Goal: Information Seeking & Learning: Find specific fact

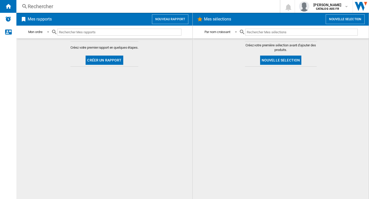
click at [155, 6] on div "Rechercher" at bounding box center [147, 6] width 239 height 7
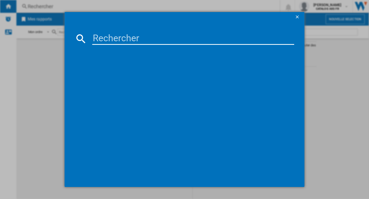
click at [124, 41] on input at bounding box center [193, 39] width 202 height 12
paste input "THE G-LAB KEYZ HYDROGEN KEYZHYDROBKWOFR NOIR"
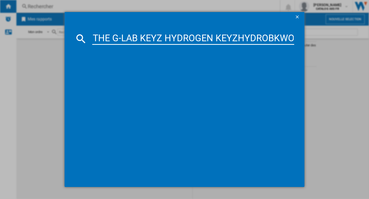
scroll to position [0, 34]
type input "THE G-LAB KEYZ HYDROGEN KEYZHYDROBKWOFR NOIR"
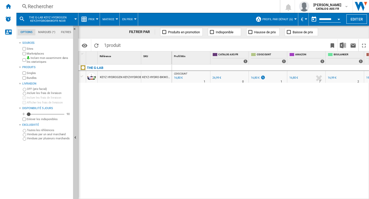
click at [242, 155] on div "CDISCOUNT : FR CDISCOUNT -37.8 % 16,80 € % N/A 1 CDISCOUNT : FR CDISCOUNT 0.0 %…" at bounding box center [270, 132] width 197 height 135
click at [252, 160] on div "CDISCOUNT : FR CDISCOUNT -37.8 % 16,80 € % N/A 1 CDISCOUNT : FR CDISCOUNT 0.0 %…" at bounding box center [270, 132] width 197 height 135
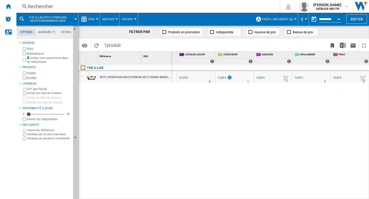
click at [287, 152] on div "CDISCOUNT : FR CDISCOUNT -37.8 % 16,80 € % N/A 1 CDISCOUNT : FR CDISCOUNT 0.0 %…" at bounding box center [270, 132] width 197 height 135
drag, startPoint x: 276, startPoint y: 136, endPoint x: 345, endPoint y: 48, distance: 111.3
click at [276, 135] on div "CDISCOUNT : FR CDISCOUNT -37.8 % 16,80 € % N/A 1 CDISCOUNT : FR CDISCOUNT 0.0 %…" at bounding box center [270, 132] width 197 height 135
click at [332, 5] on span "[PERSON_NAME]" at bounding box center [327, 4] width 28 height 5
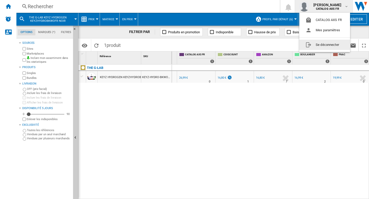
click at [319, 41] on button "Se déconnecter" at bounding box center [324, 45] width 51 height 10
